Goal: Book appointment/travel/reservation

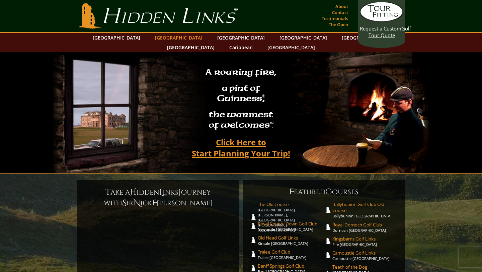
click at [173, 40] on link "[GEOGRAPHIC_DATA]" at bounding box center [179, 38] width 54 height 10
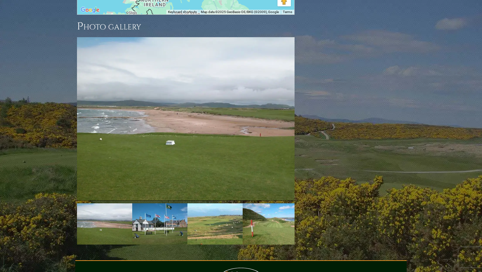
scroll to position [961, 0]
